Goal: Task Accomplishment & Management: Manage account settings

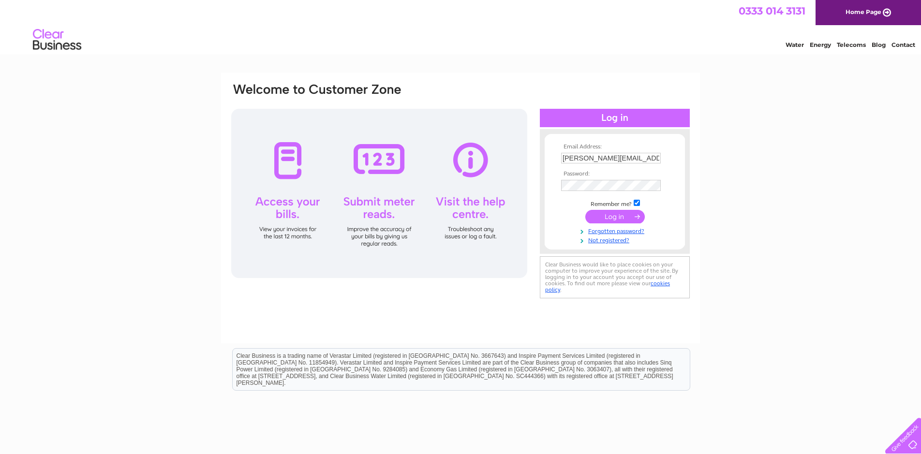
click at [611, 218] on input "submit" at bounding box center [614, 217] width 59 height 14
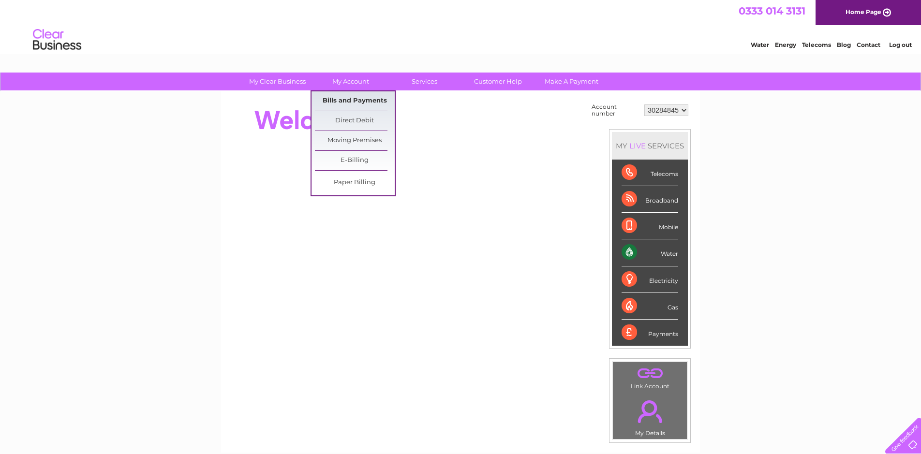
click at [347, 98] on link "Bills and Payments" at bounding box center [355, 100] width 80 height 19
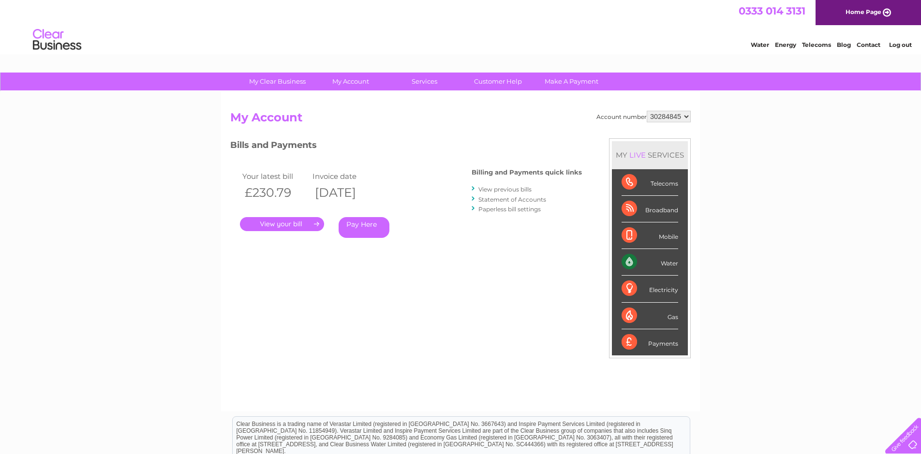
click at [261, 224] on link "." at bounding box center [282, 224] width 84 height 14
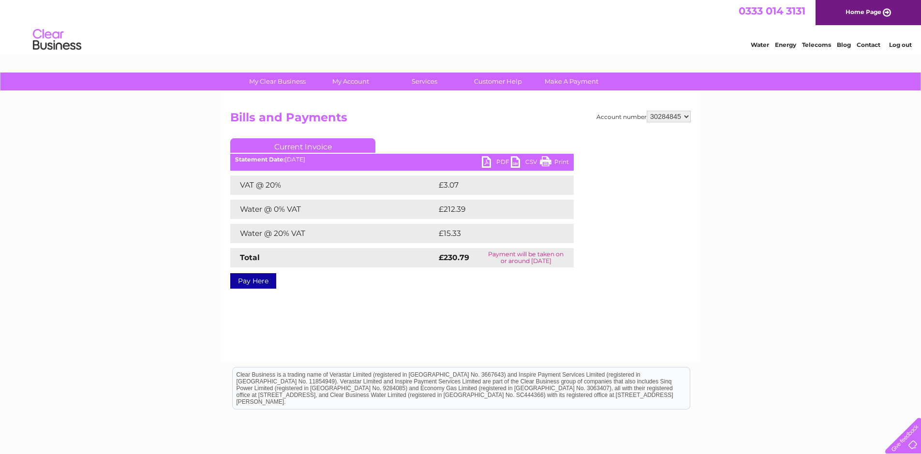
click at [489, 161] on link "PDF" at bounding box center [496, 163] width 29 height 14
